Goal: Task Accomplishment & Management: Use online tool/utility

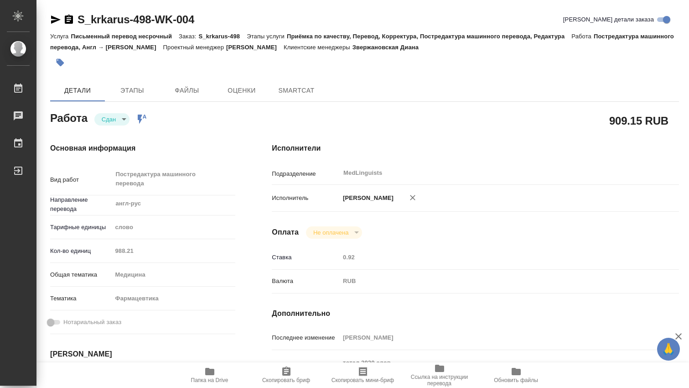
type textarea "x"
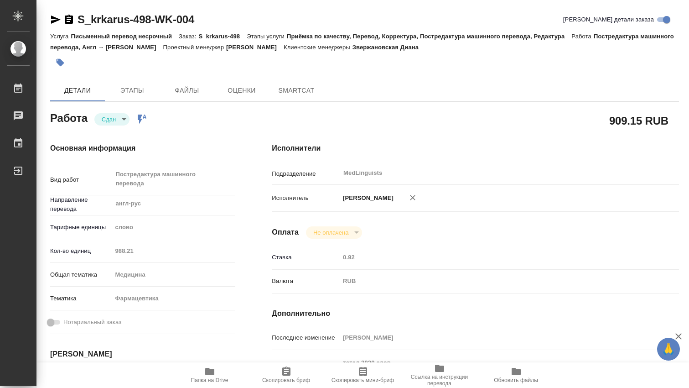
type textarea "x"
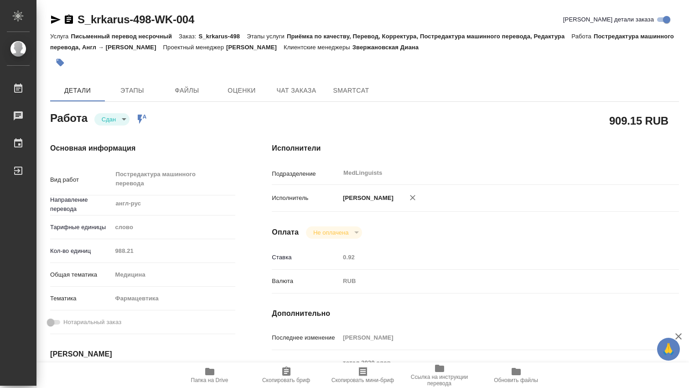
type textarea "x"
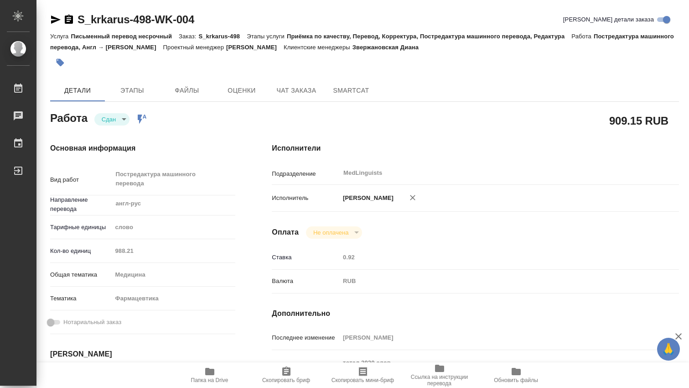
type textarea "x"
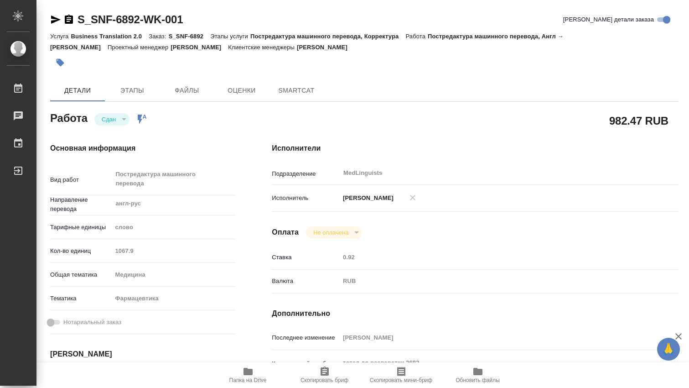
type textarea "x"
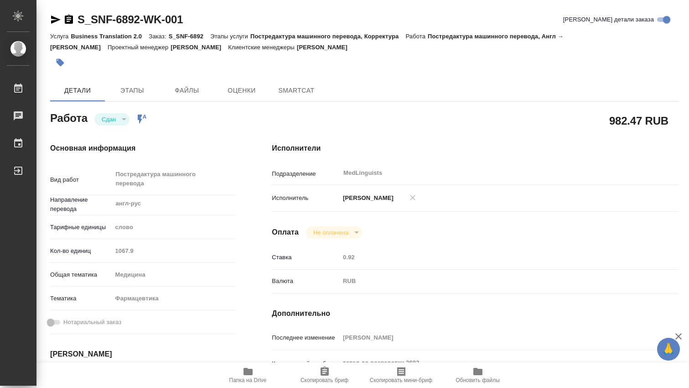
type textarea "x"
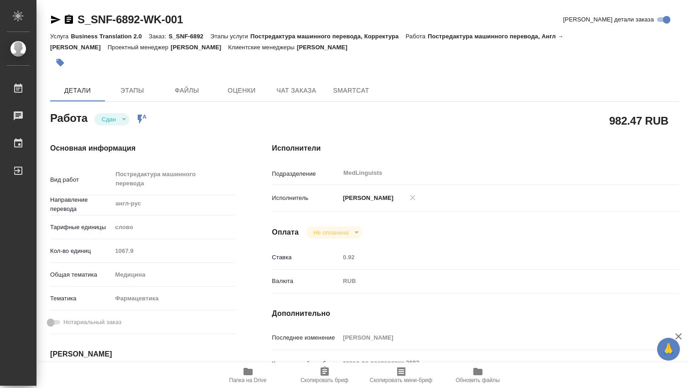
type textarea "x"
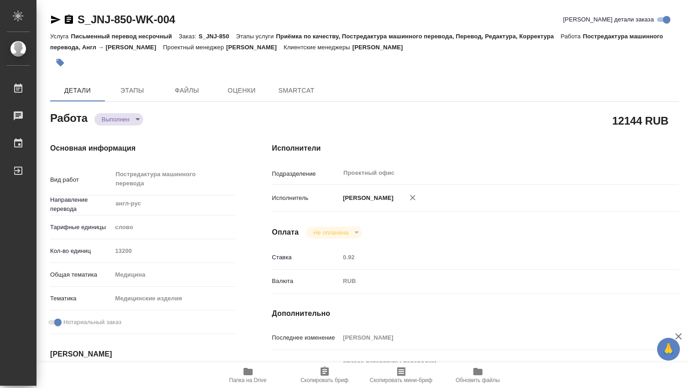
type textarea "x"
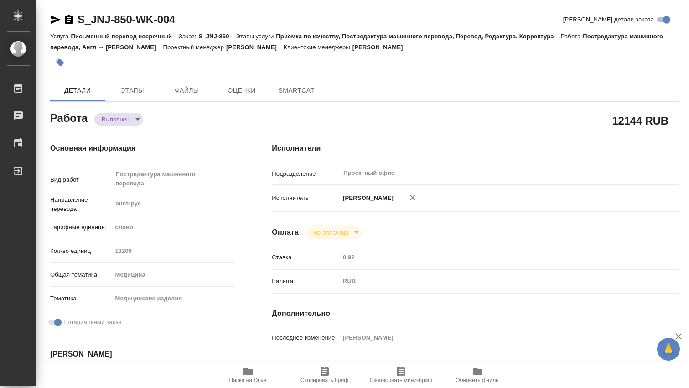
type textarea "x"
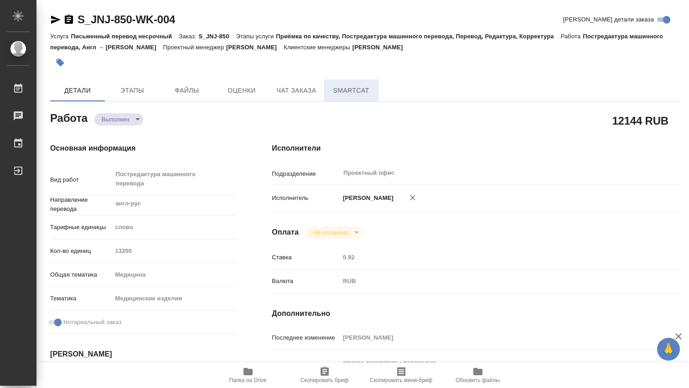
click at [339, 88] on span "SmartCat" at bounding box center [351, 90] width 44 height 11
type textarea "x"
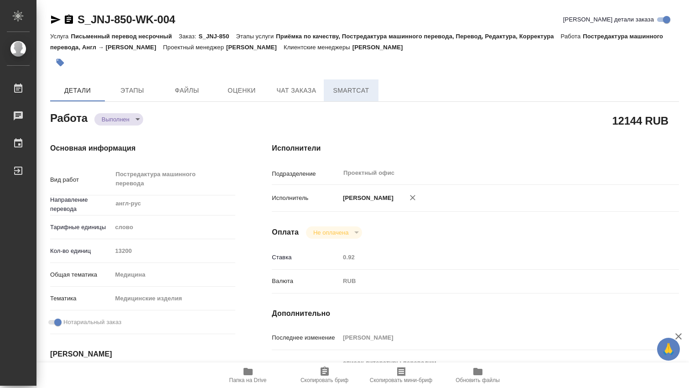
type textarea "x"
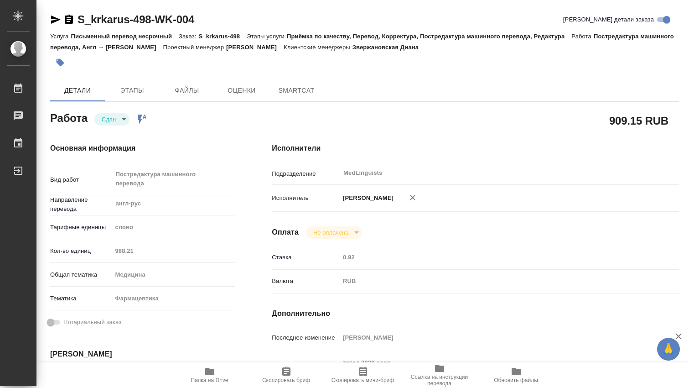
type textarea "x"
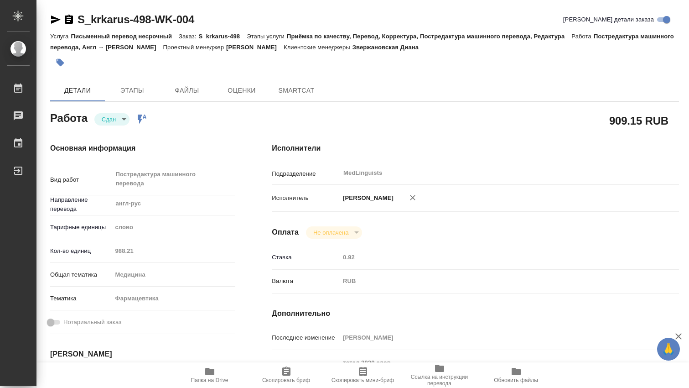
type textarea "x"
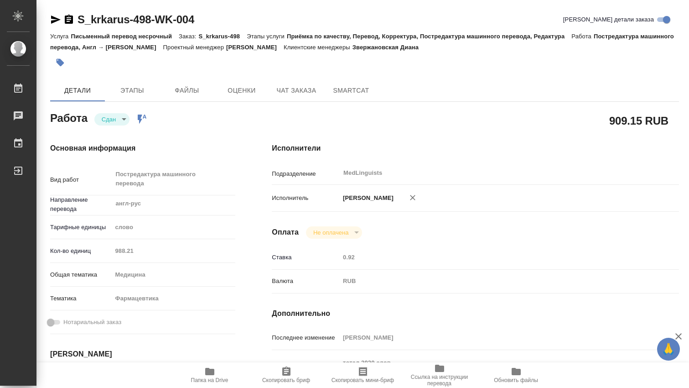
scroll to position [152, 0]
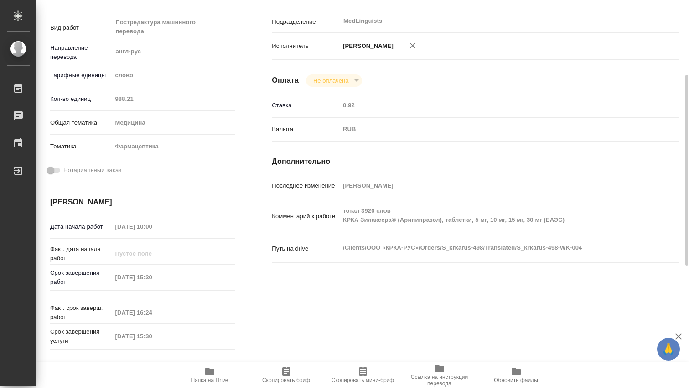
type textarea "x"
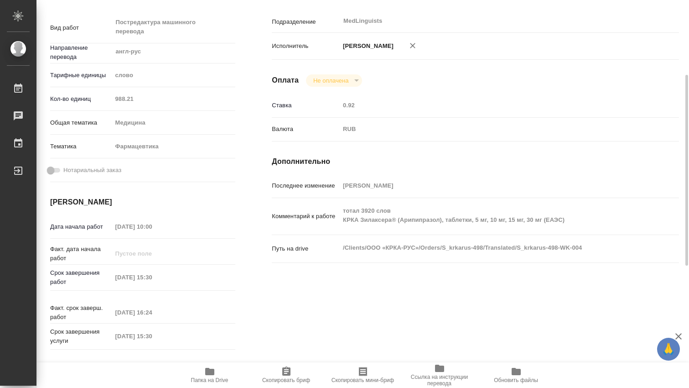
type textarea "x"
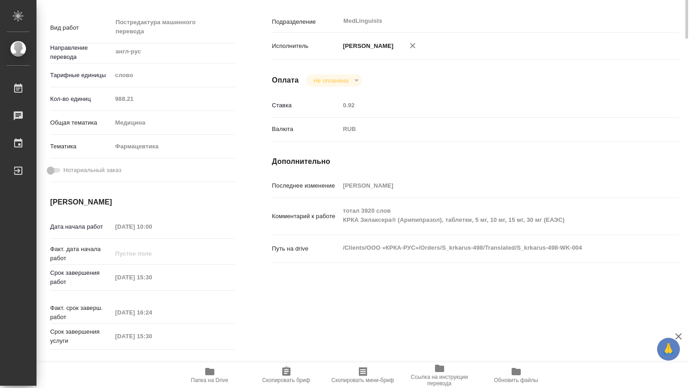
scroll to position [0, 0]
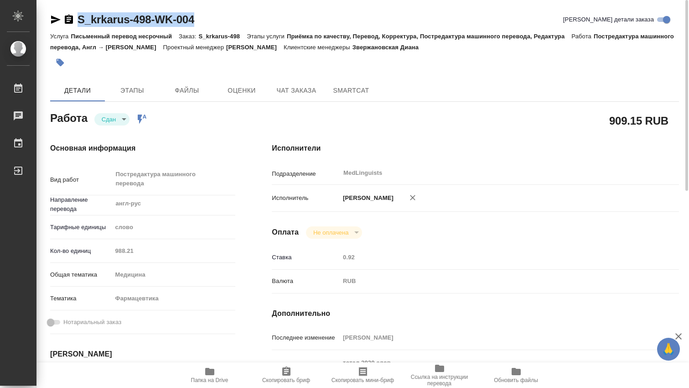
drag, startPoint x: 205, startPoint y: 21, endPoint x: 78, endPoint y: 17, distance: 127.7
click at [78, 17] on div "S_krkarus-498-WK-004 Кратко детали заказа" at bounding box center [364, 19] width 629 height 15
copy link "S_krkarus-498-WK-004"
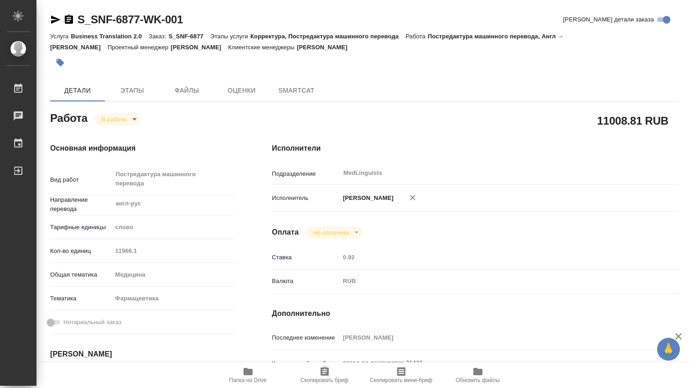
type textarea "x"
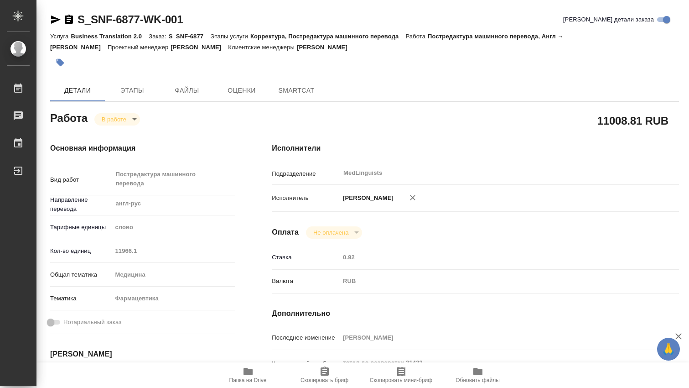
type textarea "x"
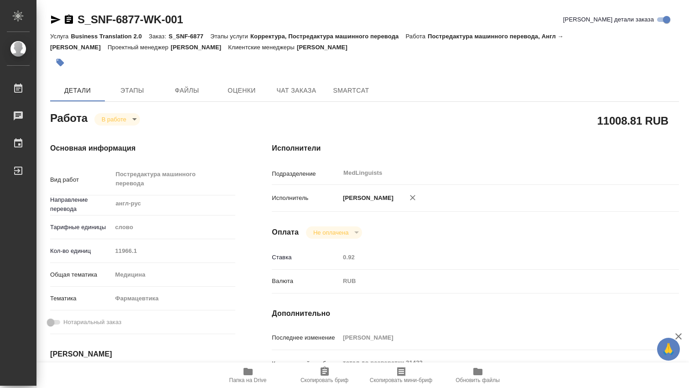
type textarea "x"
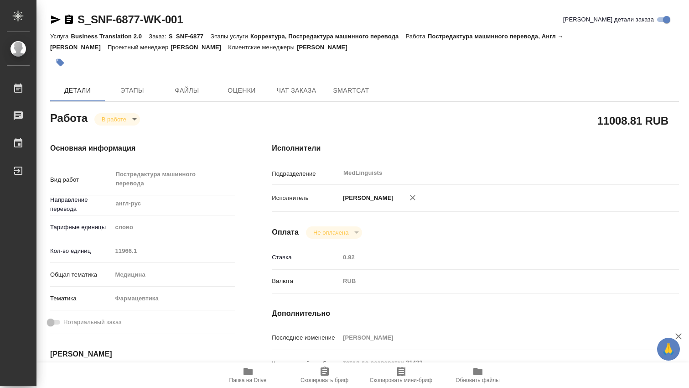
type textarea "x"
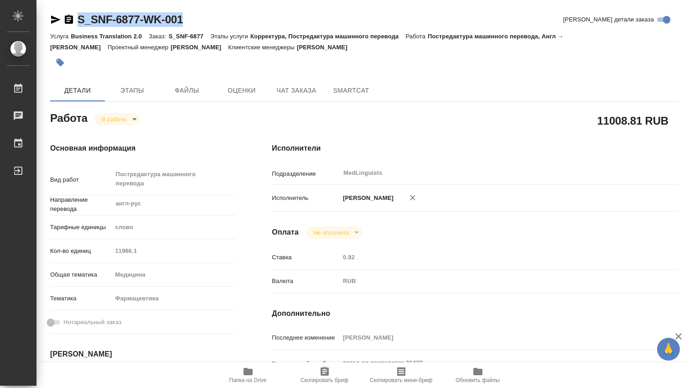
drag, startPoint x: 203, startPoint y: 19, endPoint x: 65, endPoint y: 21, distance: 137.7
click at [65, 21] on div "S_SNF-6877-WK-001 Кратко детали заказа" at bounding box center [364, 19] width 629 height 15
copy link "S_SNF-6877-WK-001"
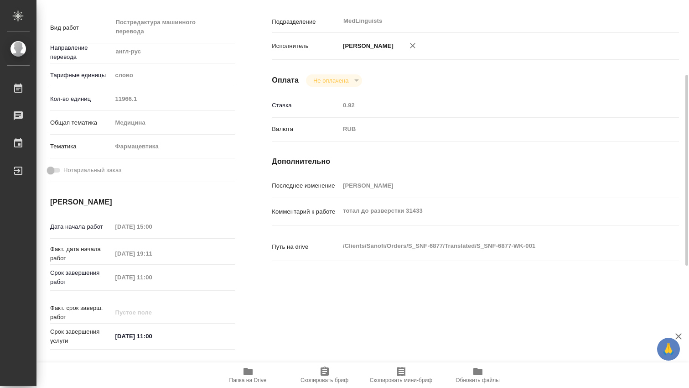
click at [251, 371] on icon "button" at bounding box center [247, 371] width 9 height 7
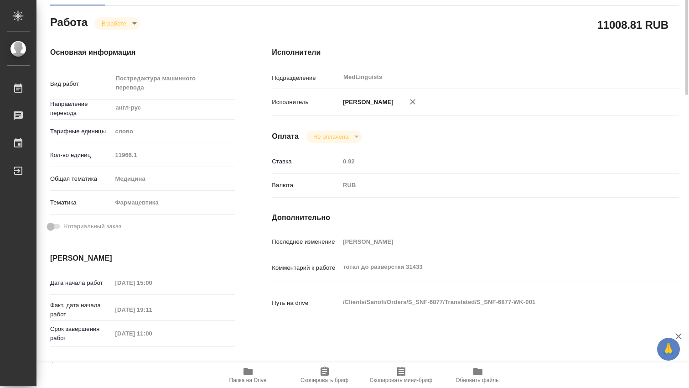
scroll to position [0, 0]
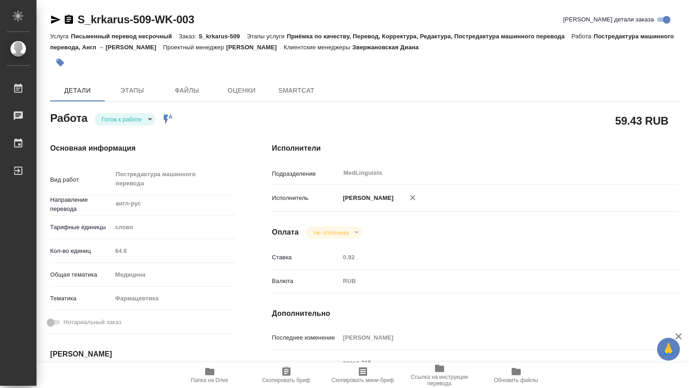
type textarea "x"
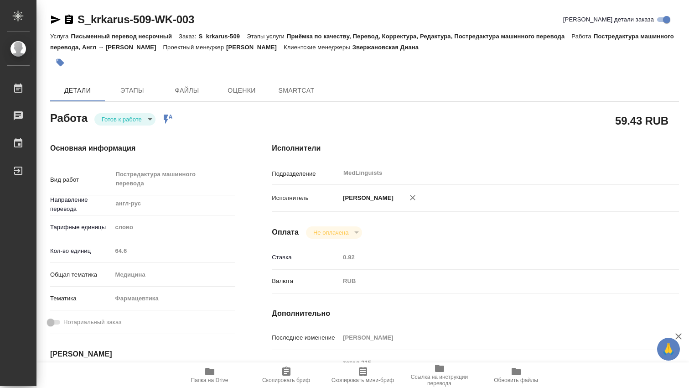
type textarea "x"
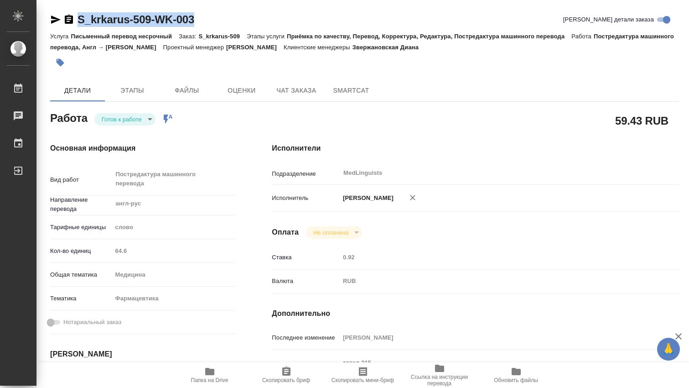
drag, startPoint x: 214, startPoint y: 16, endPoint x: 80, endPoint y: 16, distance: 133.6
click at [80, 16] on div "S_krkarus-509-WK-003 Кратко детали заказа" at bounding box center [364, 19] width 629 height 15
type textarea "x"
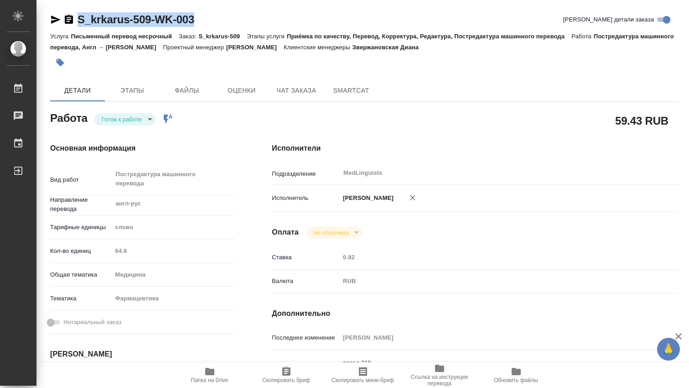
type textarea "x"
copy link "S_krkarus-509-WK-003"
type textarea "x"
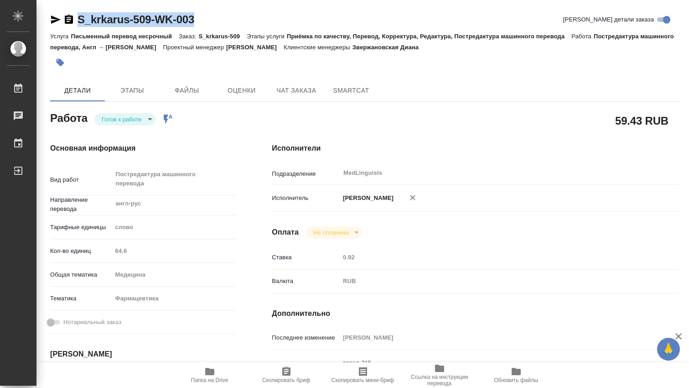
type textarea "x"
